Goal: Check status: Check status

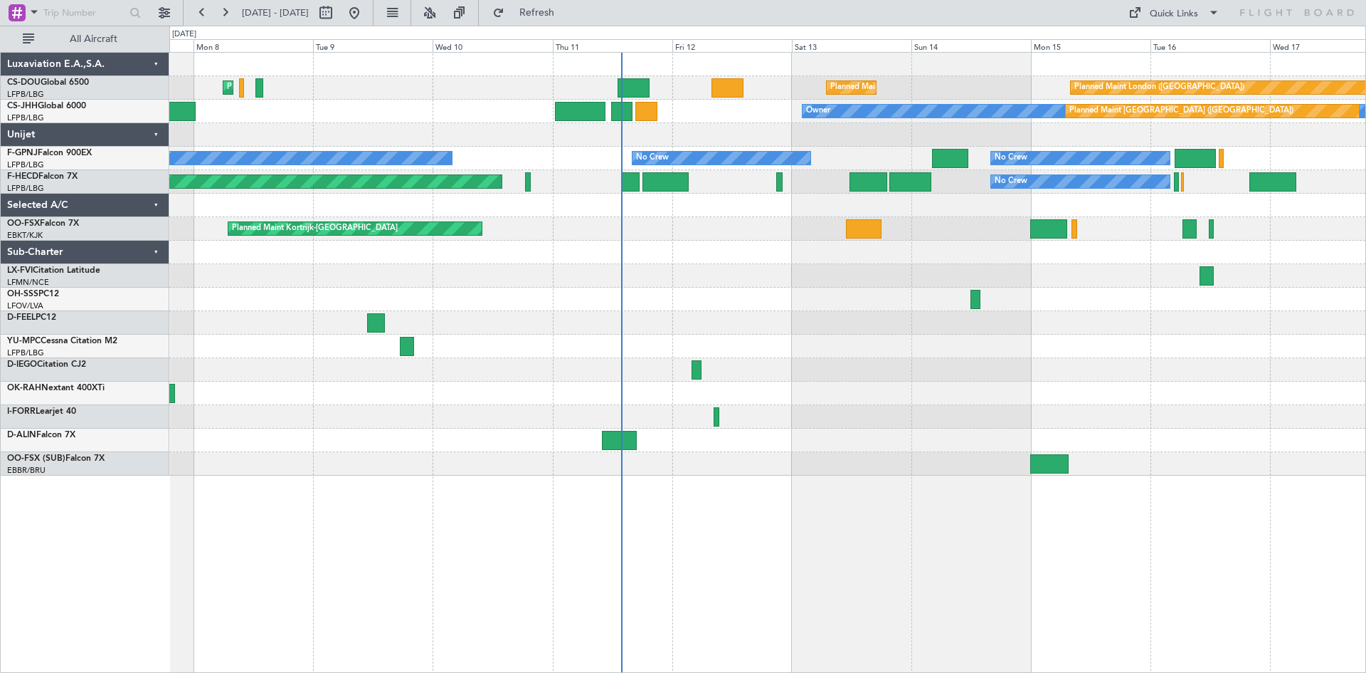
click at [888, 328] on div "Planned Maint [GEOGRAPHIC_DATA] ([GEOGRAPHIC_DATA]) Planned Maint [GEOGRAPHIC_D…" at bounding box center [767, 362] width 1197 height 621
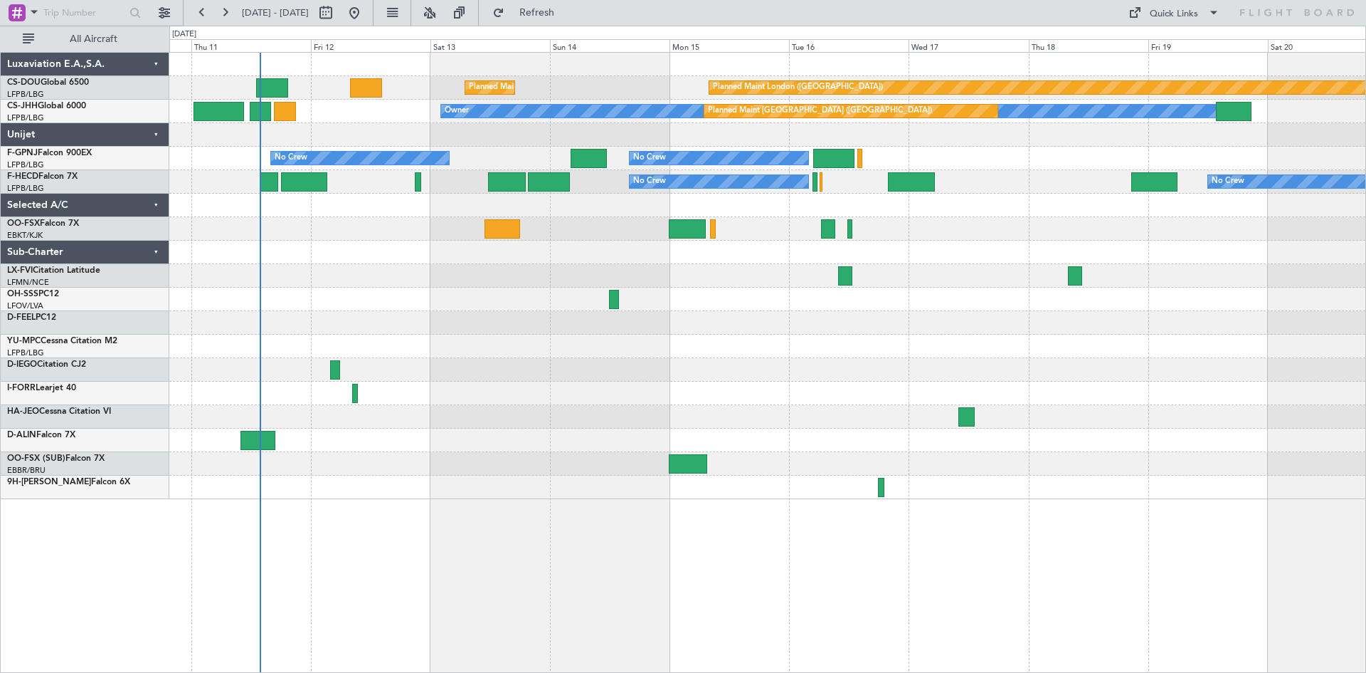
click at [754, 434] on div at bounding box center [767, 439] width 1196 height 23
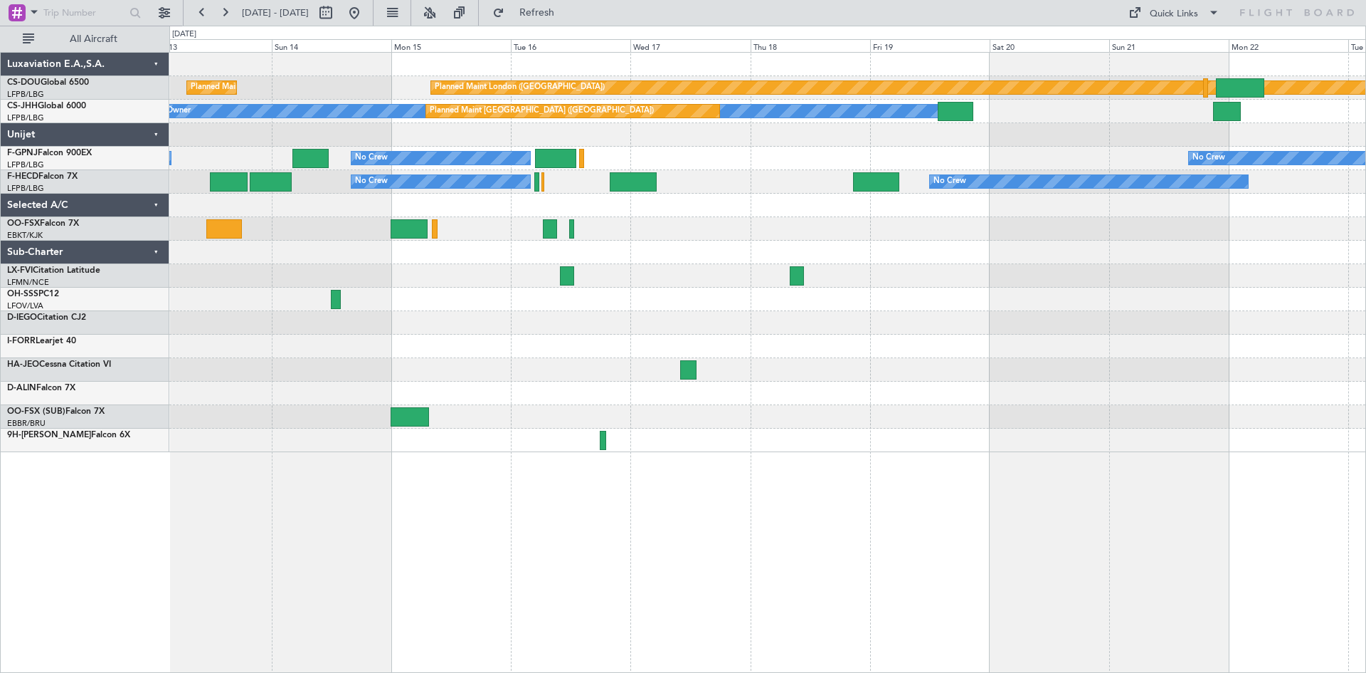
click at [736, 417] on div "Planned Maint [GEOGRAPHIC_DATA] ([GEOGRAPHIC_DATA]) Planned Maint [GEOGRAPHIC_D…" at bounding box center [767, 252] width 1196 height 399
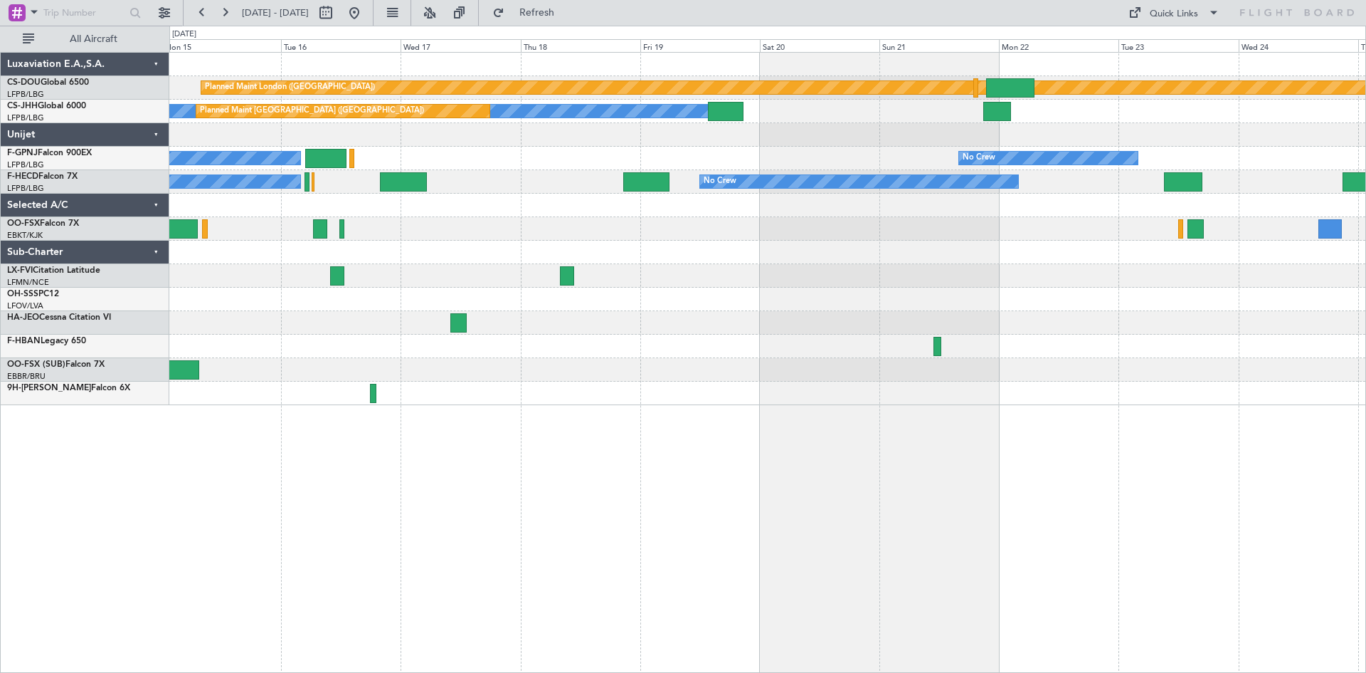
click at [648, 400] on div "Planned Maint London ([GEOGRAPHIC_DATA]) Planned Maint [GEOGRAPHIC_DATA] ([GEOG…" at bounding box center [767, 362] width 1197 height 621
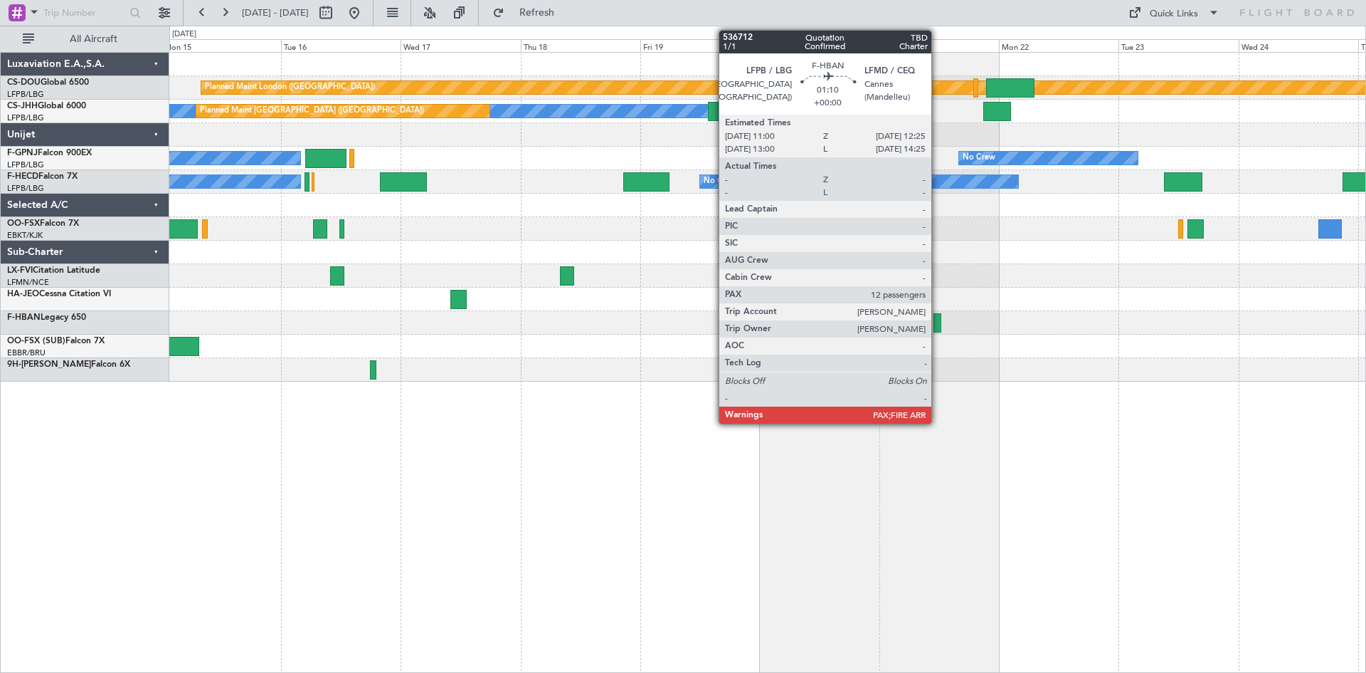
click at [938, 321] on div at bounding box center [937, 322] width 7 height 19
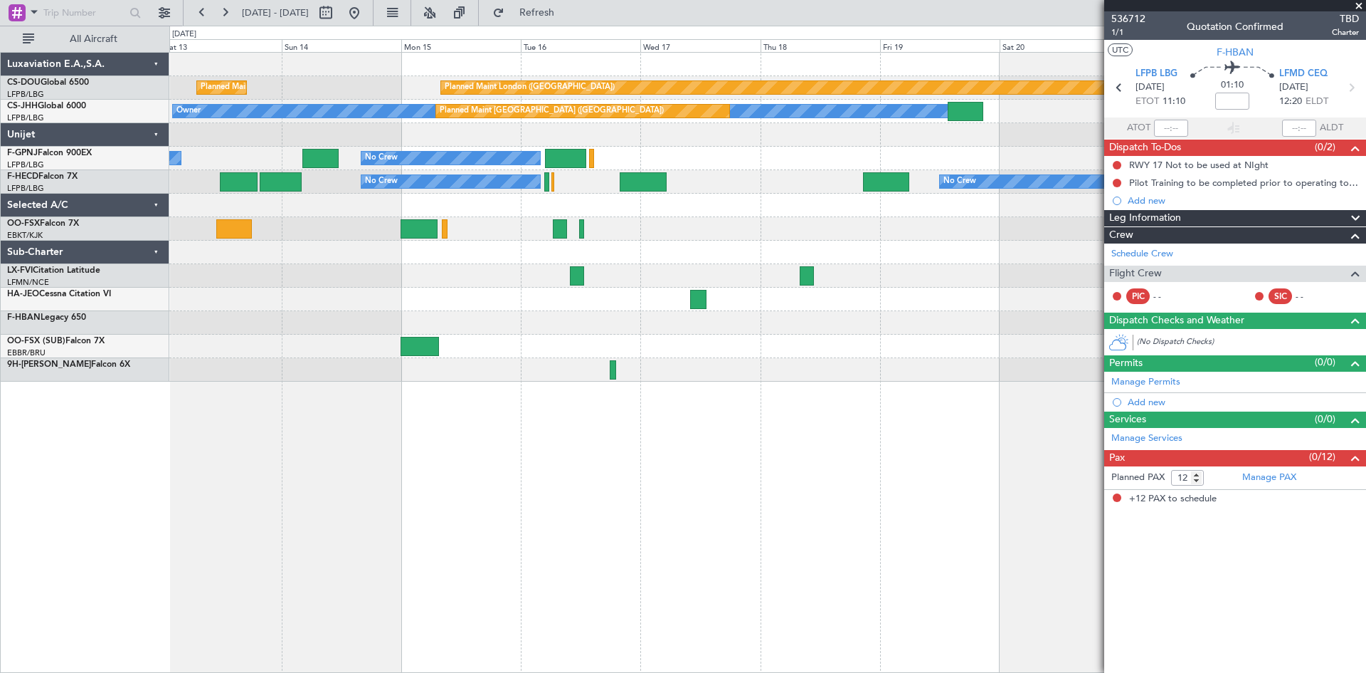
click at [845, 372] on div at bounding box center [767, 369] width 1196 height 23
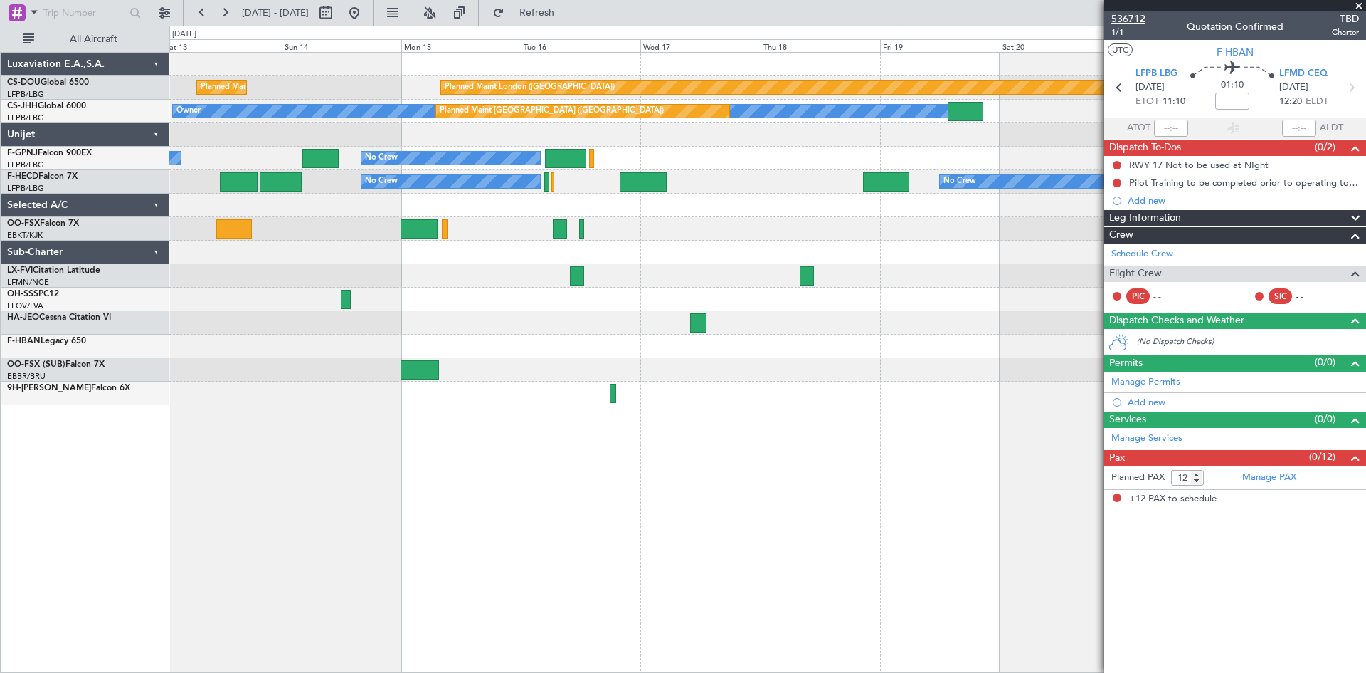
click at [1136, 16] on span "536712" at bounding box center [1129, 18] width 34 height 15
click at [901, 468] on div "Planned Maint London ([GEOGRAPHIC_DATA]) Planned Maint [GEOGRAPHIC_DATA] ([GEOG…" at bounding box center [767, 362] width 1197 height 621
click at [1358, 4] on span at bounding box center [1359, 6] width 14 height 13
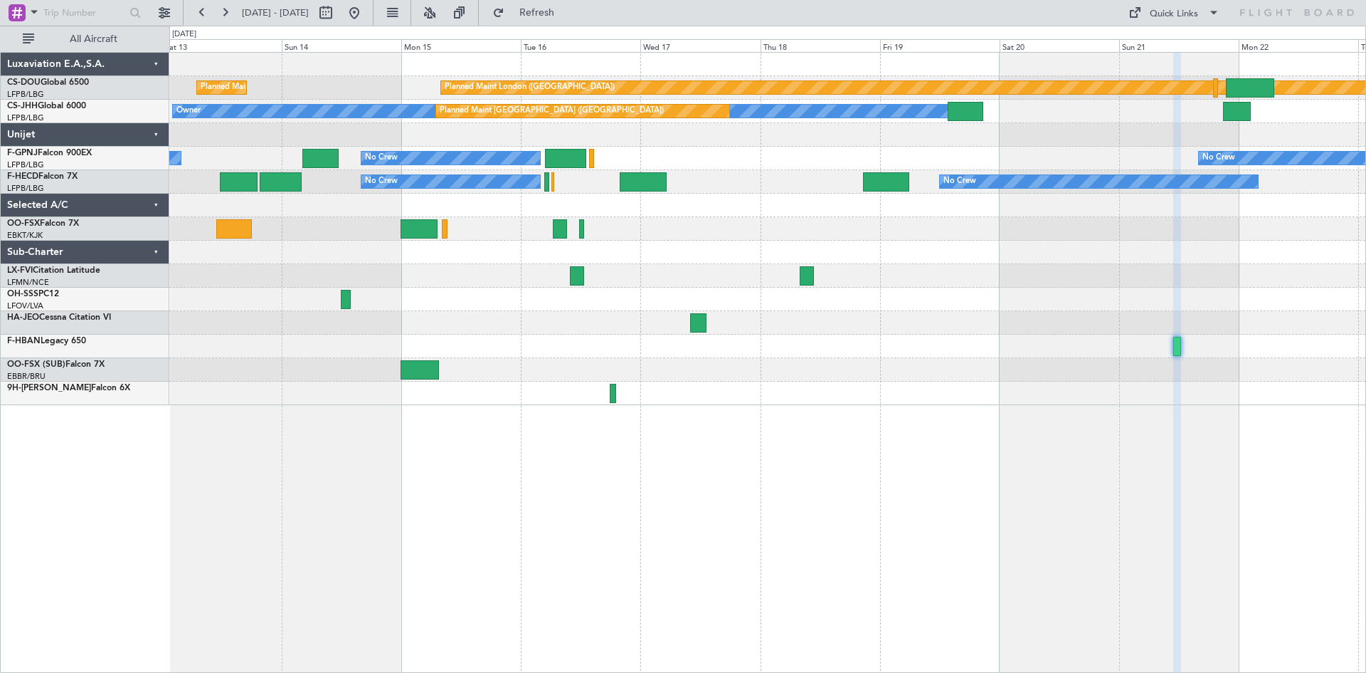
type input "0"
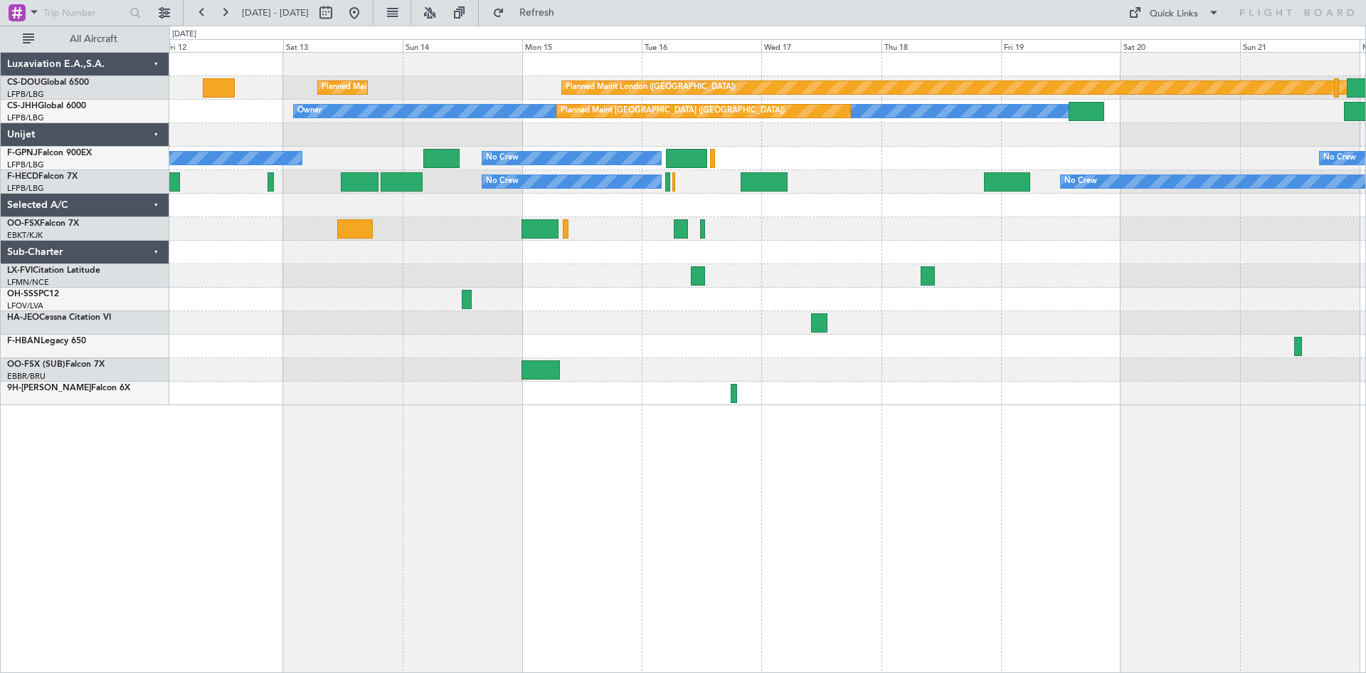
click at [1095, 495] on div "Planned Maint [GEOGRAPHIC_DATA] ([GEOGRAPHIC_DATA]) Planned Maint [GEOGRAPHIC_D…" at bounding box center [767, 362] width 1197 height 621
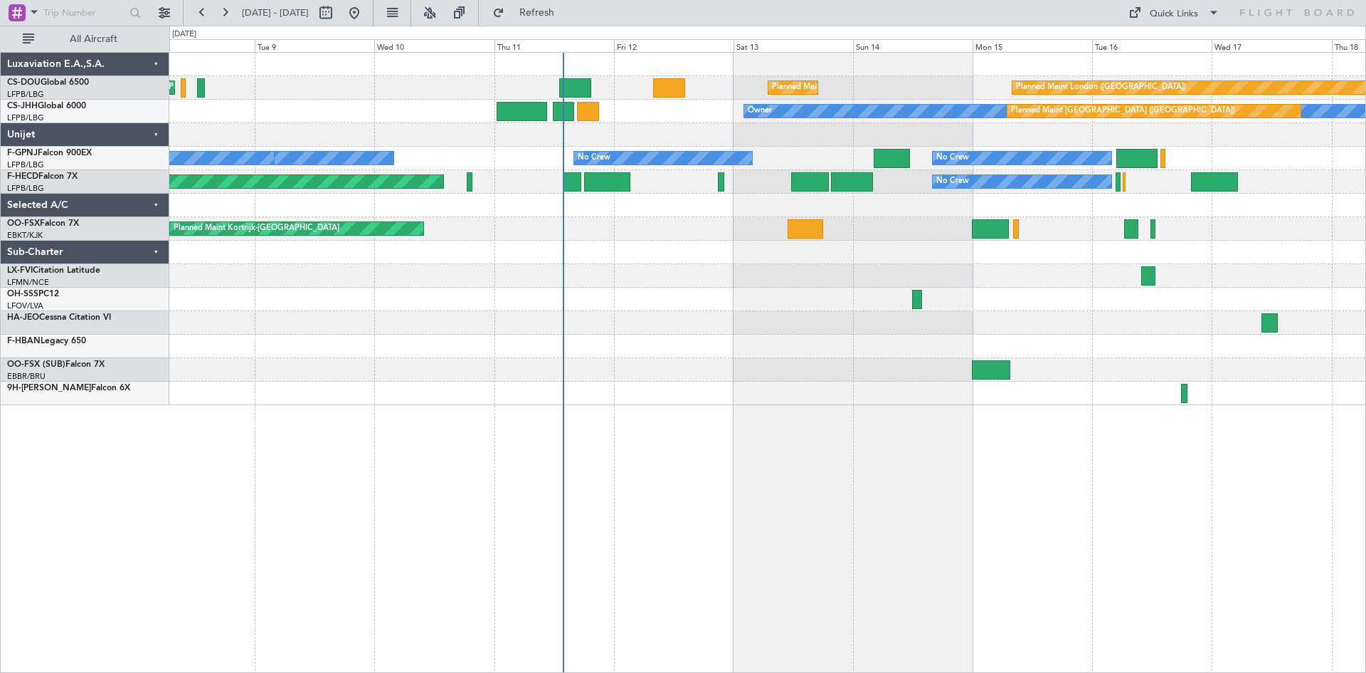
click at [878, 418] on div "Planned Maint [GEOGRAPHIC_DATA] ([GEOGRAPHIC_DATA]) Planned Maint [GEOGRAPHIC_D…" at bounding box center [767, 362] width 1197 height 621
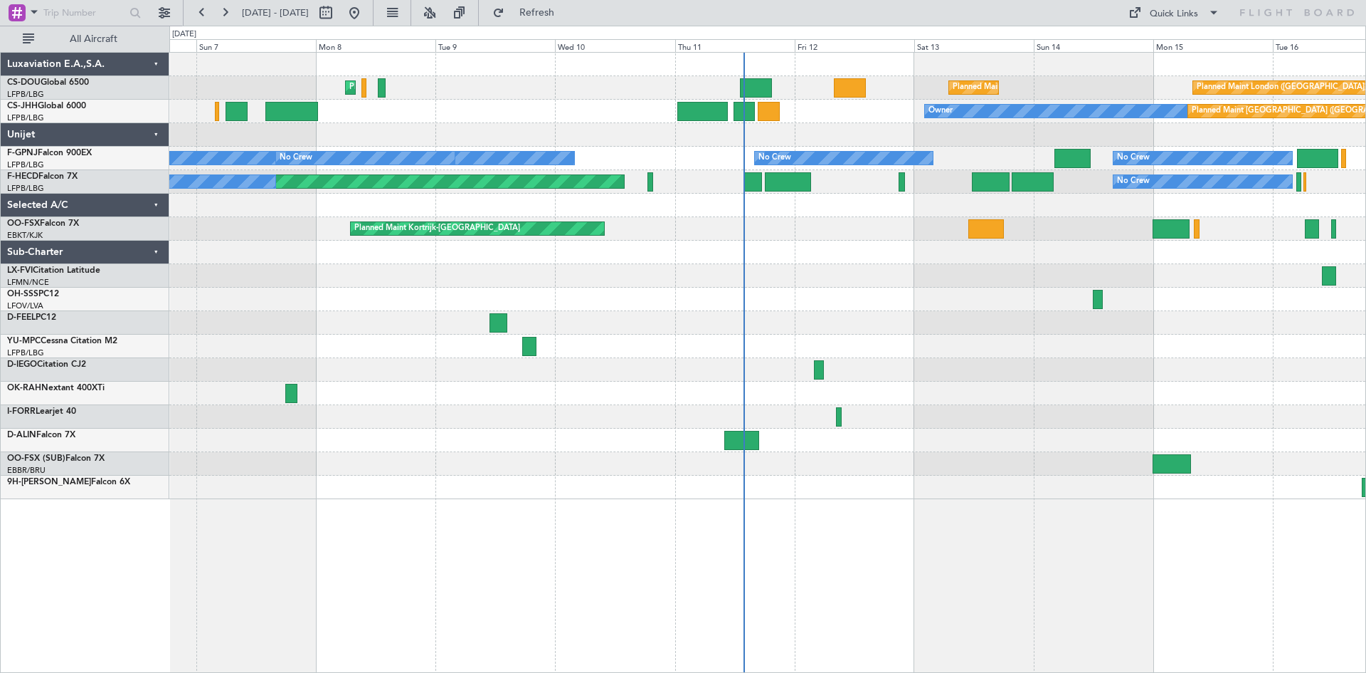
click at [954, 527] on div "Planned Maint [GEOGRAPHIC_DATA] ([GEOGRAPHIC_DATA]) Planned Maint [GEOGRAPHIC_D…" at bounding box center [767, 362] width 1197 height 621
